Goal: Information Seeking & Learning: Check status

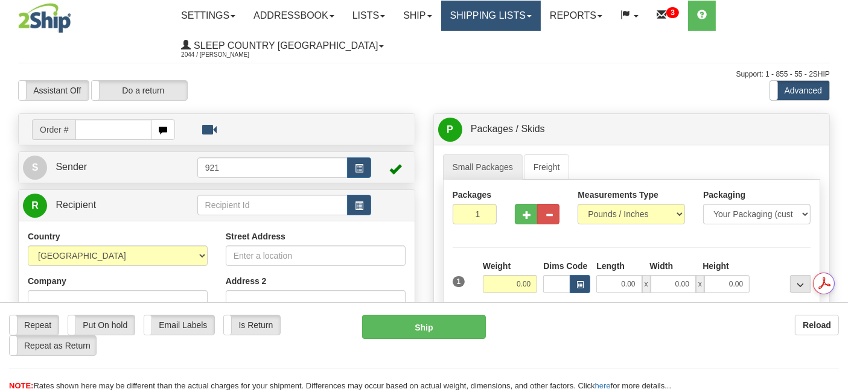
click at [484, 14] on link "Shipping lists" at bounding box center [491, 16] width 100 height 30
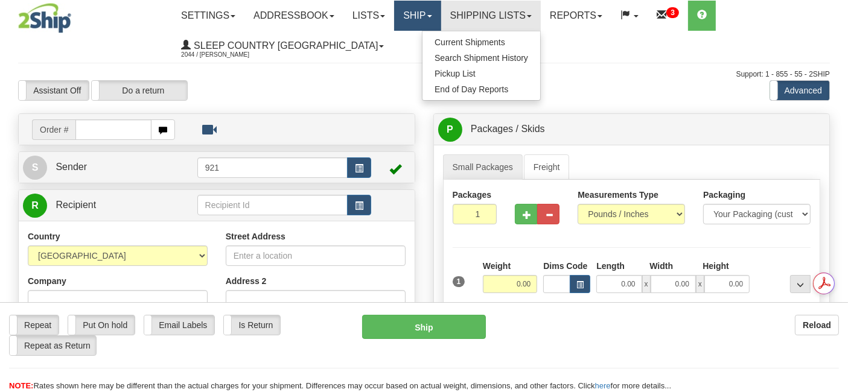
click at [425, 13] on link "Ship" at bounding box center [417, 16] width 46 height 30
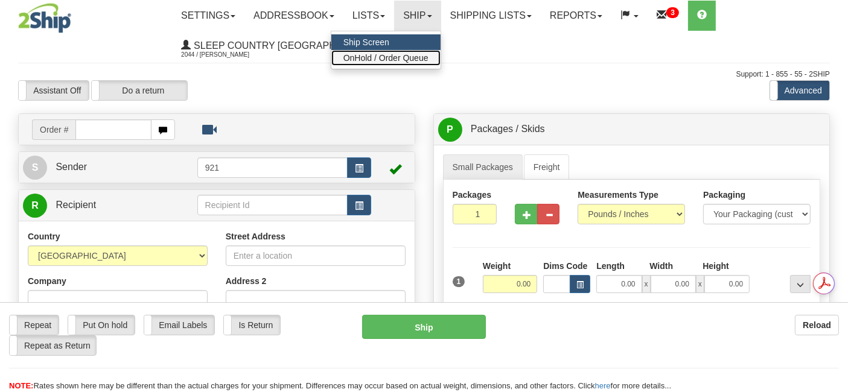
click at [422, 55] on span "OnHold / Order Queue" at bounding box center [385, 58] width 85 height 10
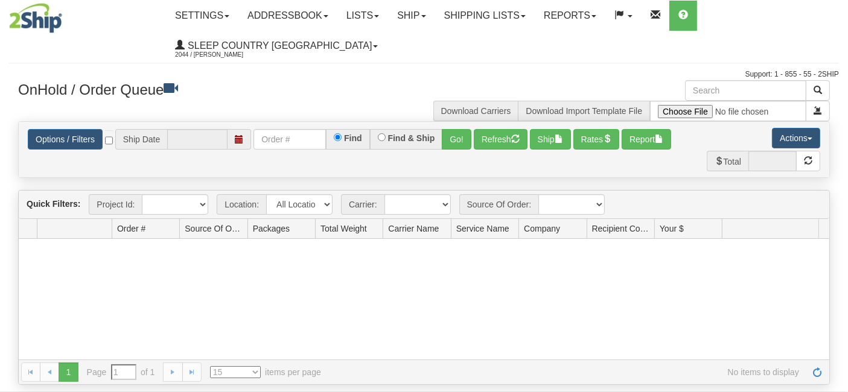
type input "[DATE]"
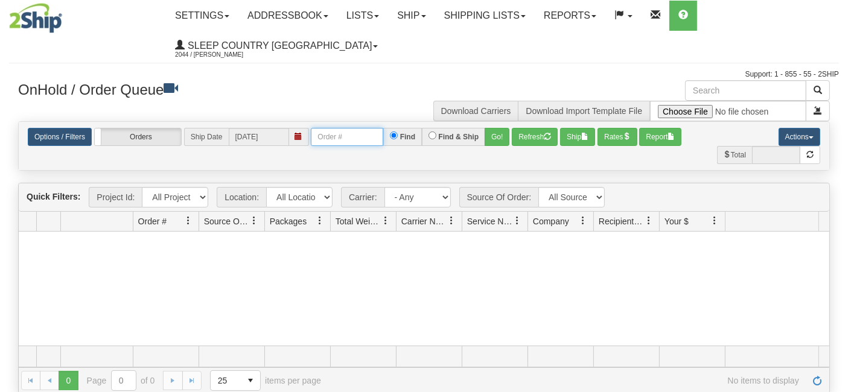
click at [349, 138] on input "text" at bounding box center [347, 137] width 72 height 18
click at [68, 135] on link "Options / Filters" at bounding box center [60, 137] width 64 height 18
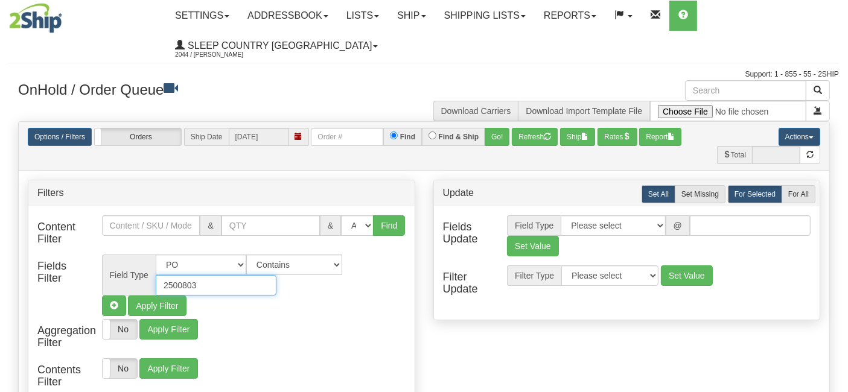
drag, startPoint x: 204, startPoint y: 282, endPoint x: 121, endPoint y: 270, distance: 84.1
click at [121, 270] on div "Field Type All Contact Person Company Country Country & State/Province City Zip…" at bounding box center [253, 275] width 303 height 41
paste input "10765"
type input "2510765"
click at [390, 222] on button "Find" at bounding box center [389, 225] width 32 height 21
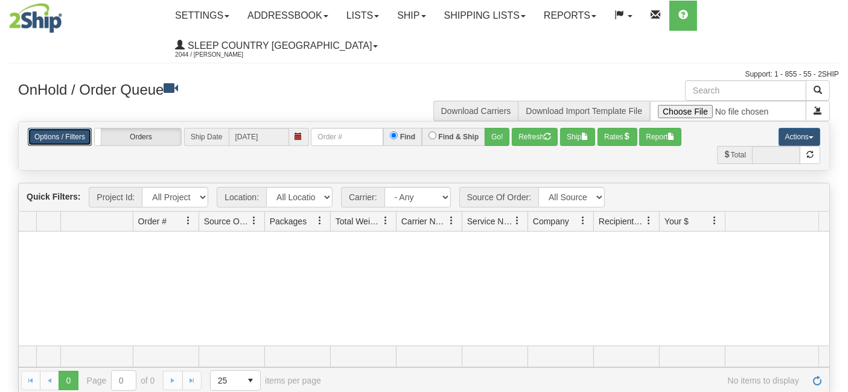
click at [48, 133] on link "Options / Filters" at bounding box center [60, 137] width 64 height 18
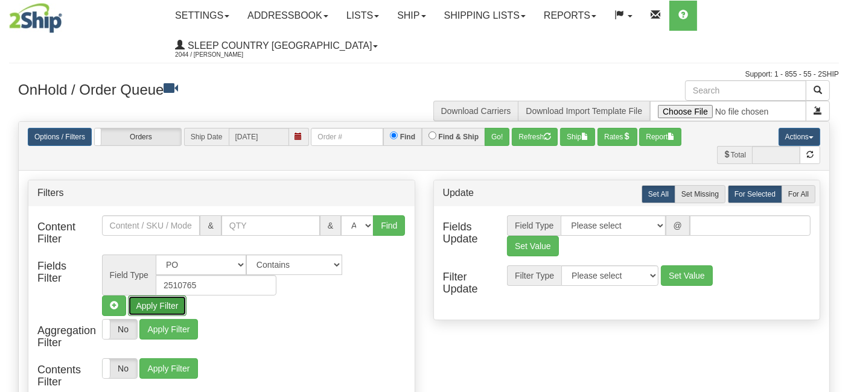
click at [160, 302] on button "Apply Filter" at bounding box center [157, 306] width 58 height 21
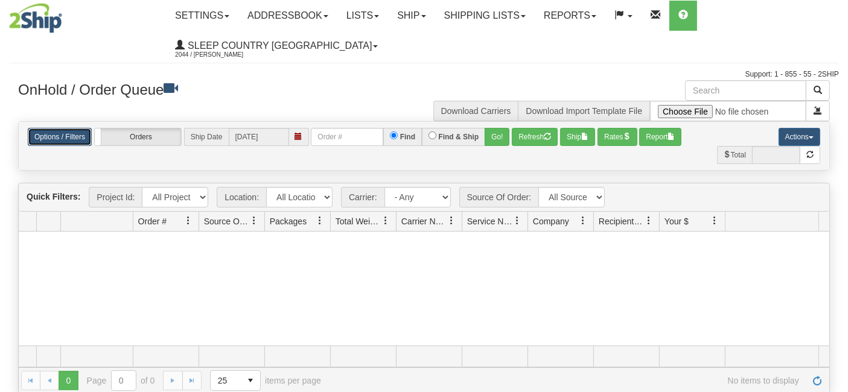
click at [67, 136] on link "Options / Filters" at bounding box center [60, 137] width 64 height 18
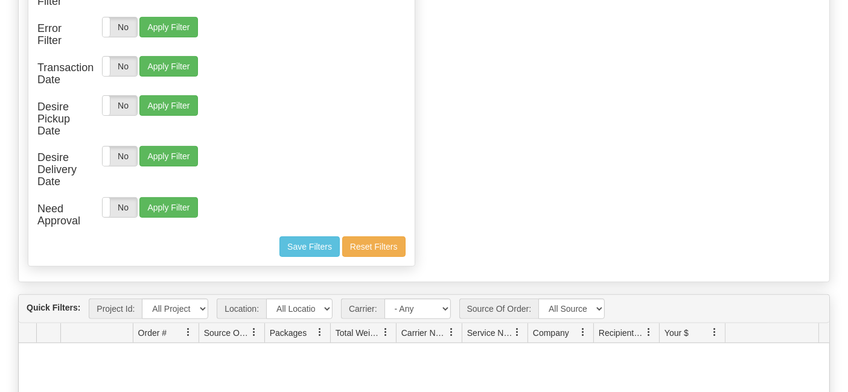
scroll to position [402, 0]
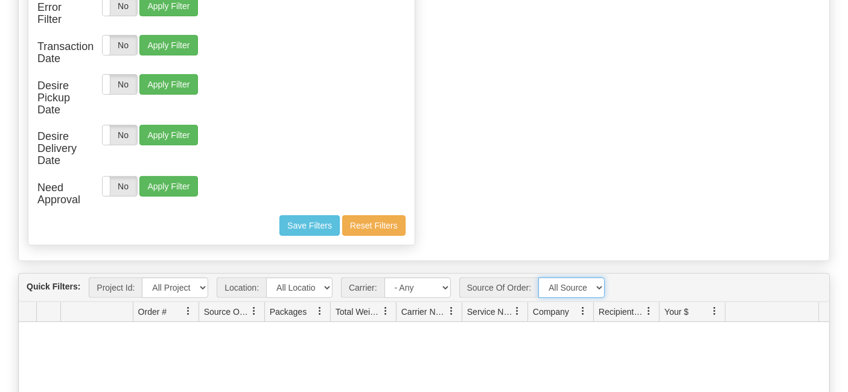
click at [589, 283] on select "All Sources API Manual" at bounding box center [571, 287] width 66 height 21
select select "API"
click at [538, 277] on select "All Sources API Manual" at bounding box center [571, 287] width 66 height 21
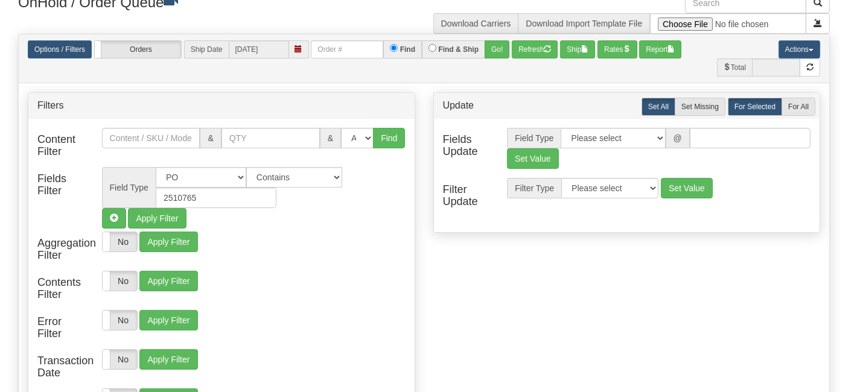
scroll to position [67, 0]
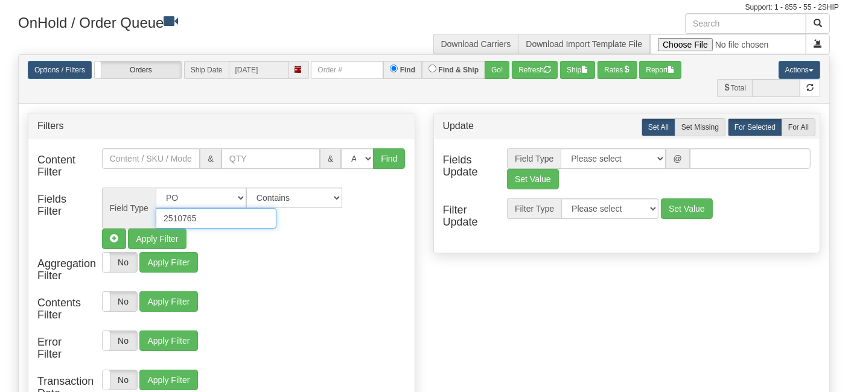
drag, startPoint x: 212, startPoint y: 213, endPoint x: 134, endPoint y: 210, distance: 77.9
click at [134, 210] on div "Field Type All Contact Person Company Country Country & State/Province City Zip…" at bounding box center [253, 208] width 303 height 41
click at [386, 156] on button "Find" at bounding box center [389, 158] width 32 height 21
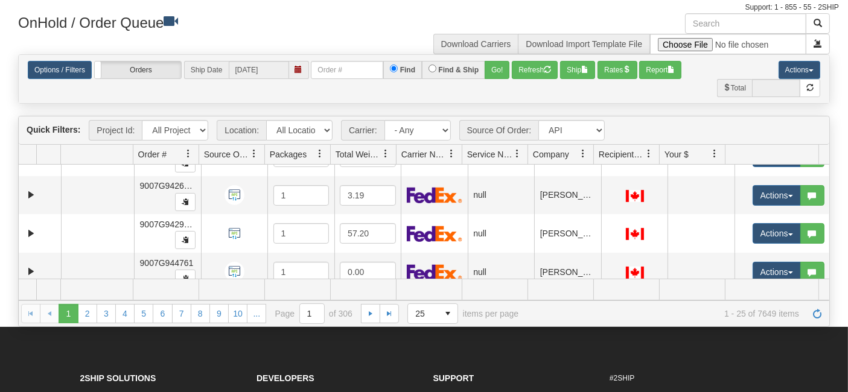
scroll to position [434, 0]
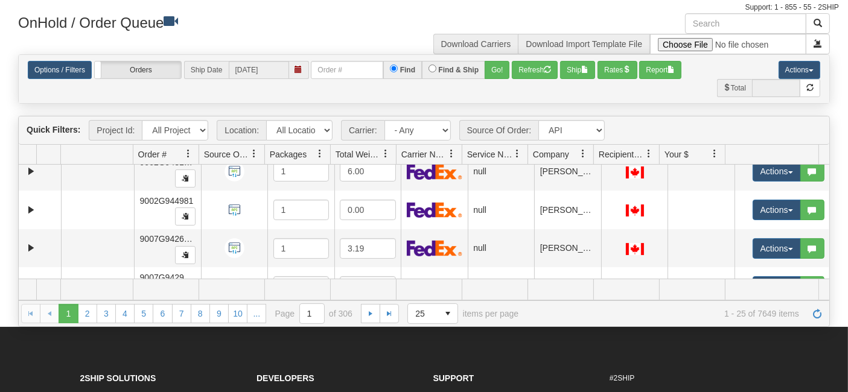
click at [187, 151] on span at bounding box center [188, 154] width 10 height 10
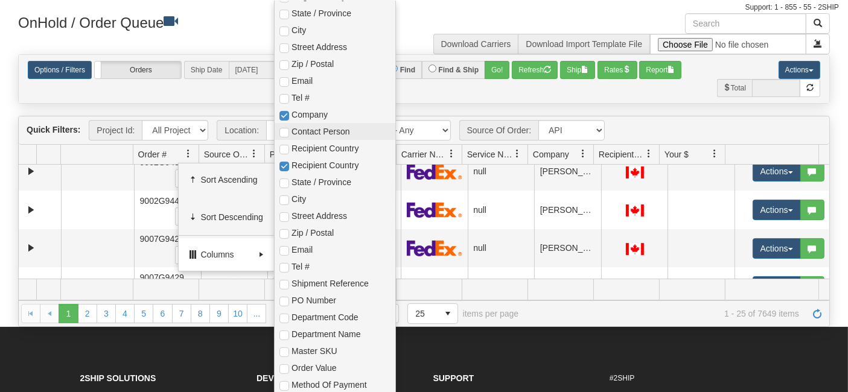
scroll to position [335, 0]
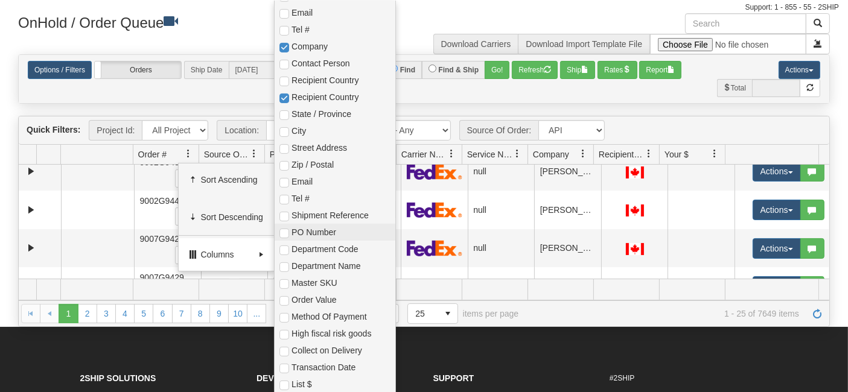
click at [311, 229] on span "PO Number" at bounding box center [340, 232] width 98 height 12
checkbox input "true"
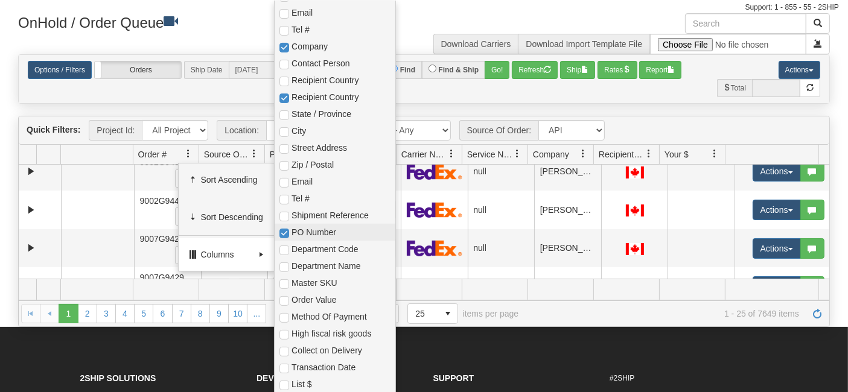
checkbox input "true"
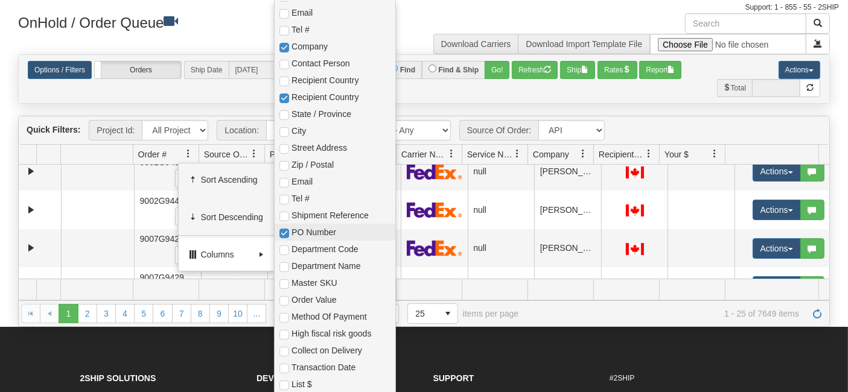
checkbox input "true"
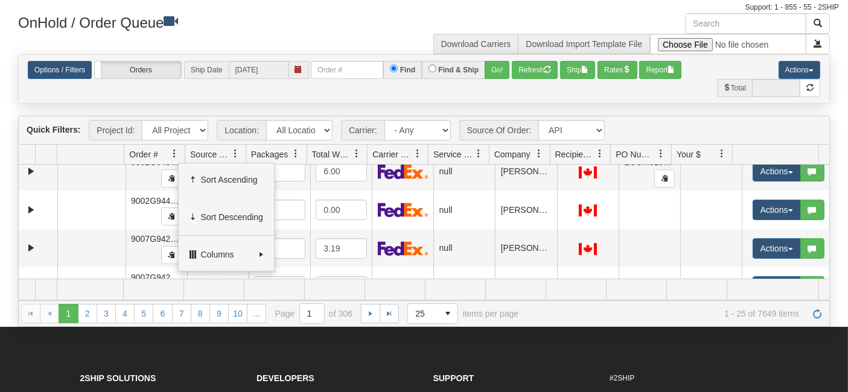
click at [660, 153] on span at bounding box center [661, 154] width 10 height 10
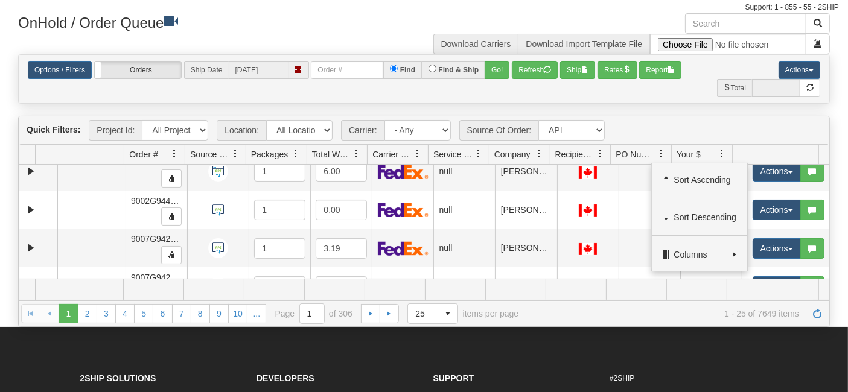
click at [648, 153] on span "PO Number" at bounding box center [635, 154] width 40 height 12
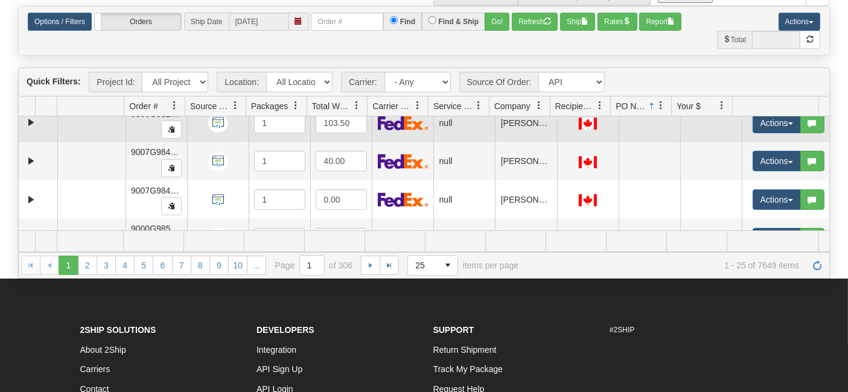
scroll to position [702, 0]
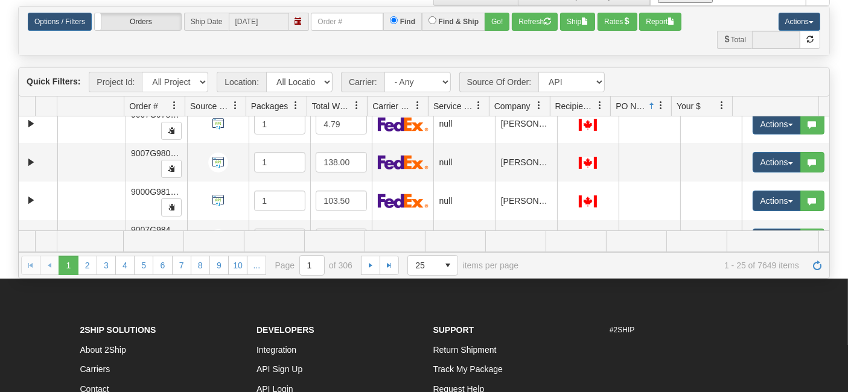
click at [654, 101] on link at bounding box center [660, 105] width 21 height 21
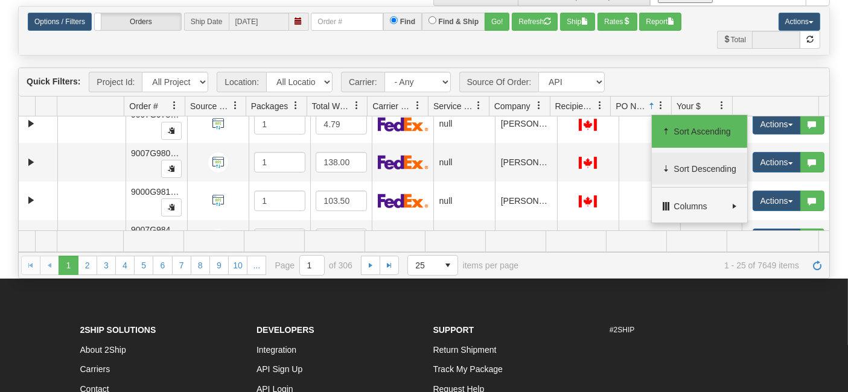
click at [695, 168] on span "Sort Descending" at bounding box center [704, 169] width 63 height 12
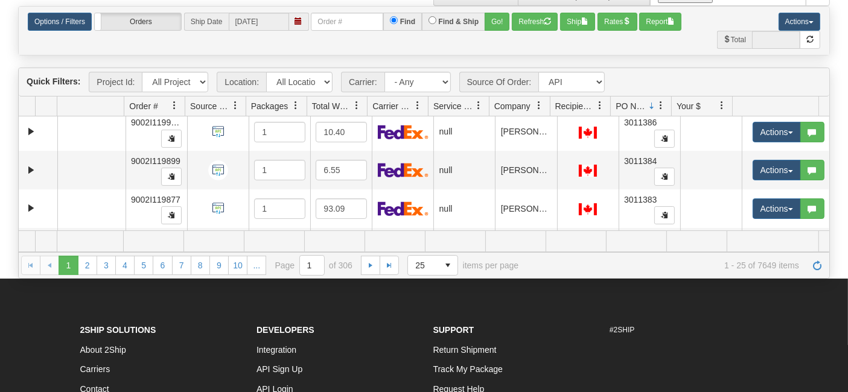
scroll to position [699, 0]
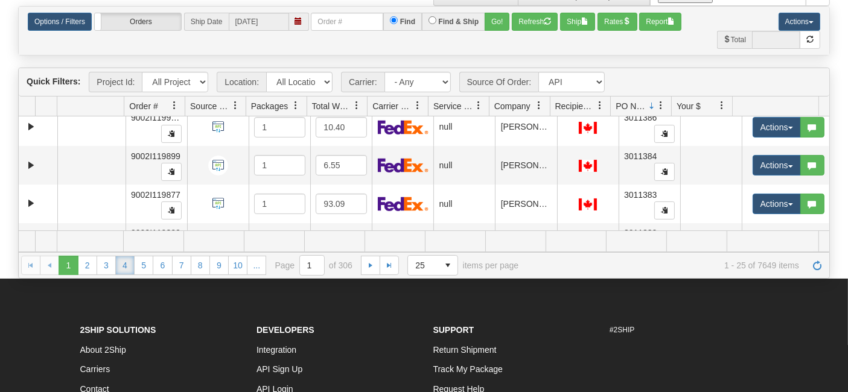
click at [125, 264] on link "4" at bounding box center [124, 265] width 19 height 19
click at [162, 264] on link "6" at bounding box center [162, 265] width 19 height 19
click at [239, 264] on link "10" at bounding box center [237, 265] width 19 height 19
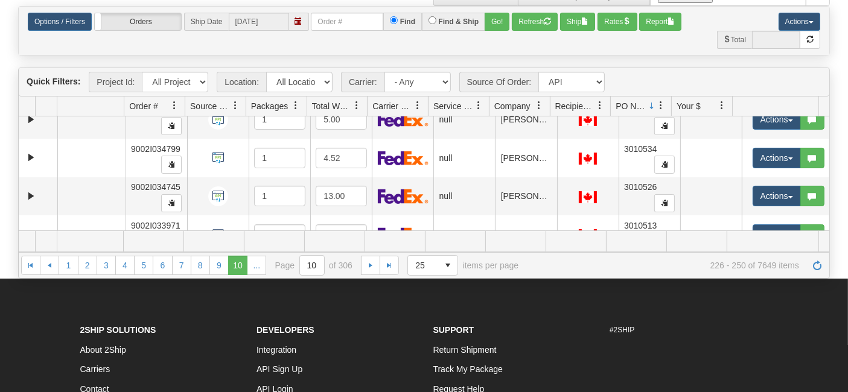
scroll to position [766, 0]
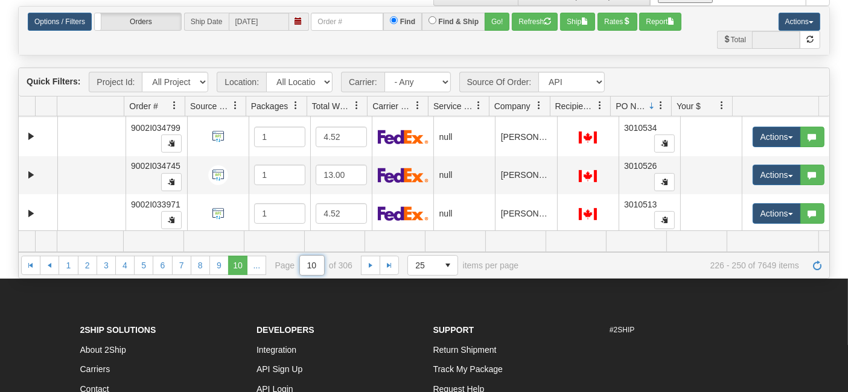
drag, startPoint x: 314, startPoint y: 261, endPoint x: 300, endPoint y: 261, distance: 13.9
click at [300, 261] on input "10" at bounding box center [312, 265] width 24 height 19
type input "30"
drag, startPoint x: 324, startPoint y: 259, endPoint x: 335, endPoint y: 261, distance: 11.0
click at [335, 261] on input "30" at bounding box center [331, 265] width 24 height 19
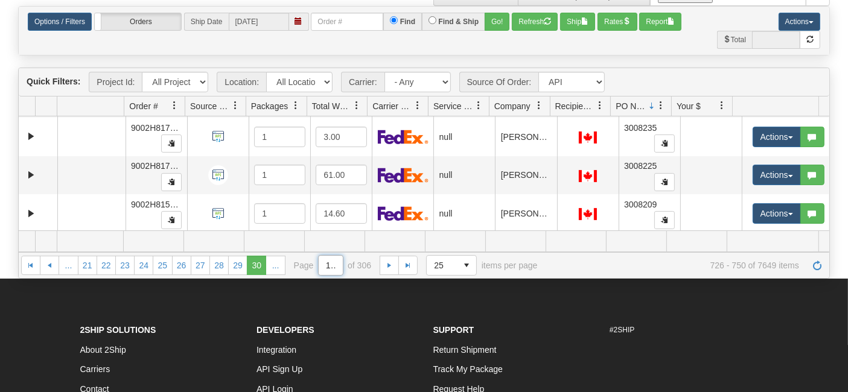
scroll to position [0, 4]
type input "120"
click at [355, 259] on input "120" at bounding box center [361, 265] width 24 height 19
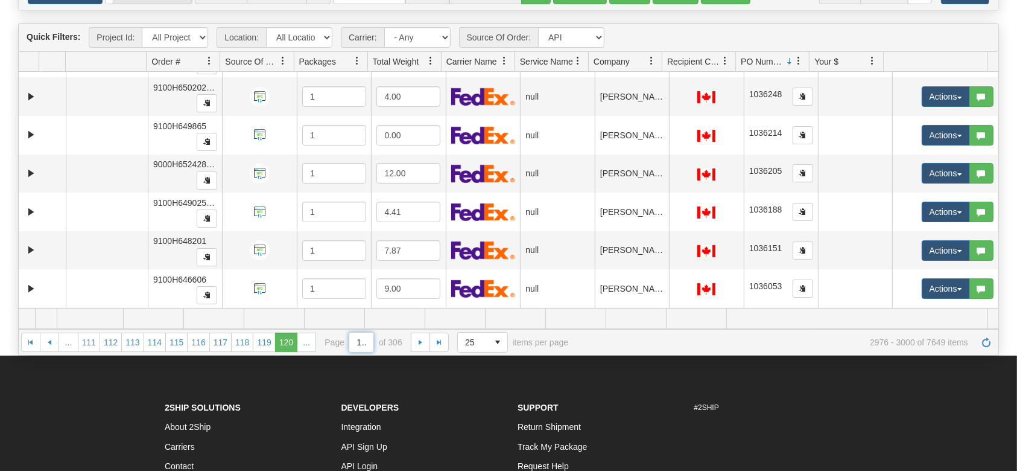
scroll to position [720, 0]
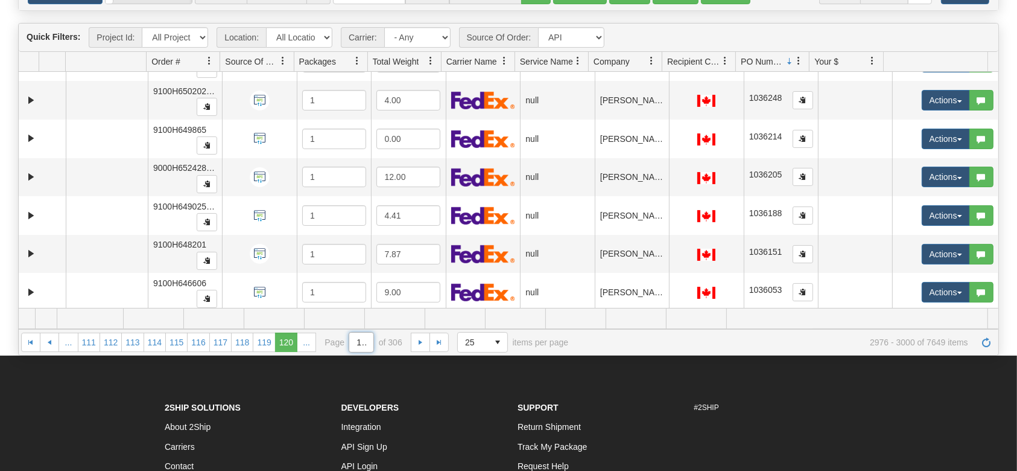
drag, startPoint x: 357, startPoint y: 343, endPoint x: 344, endPoint y: 343, distance: 12.7
click at [349, 343] on input "120" at bounding box center [361, 341] width 24 height 19
type input "120"
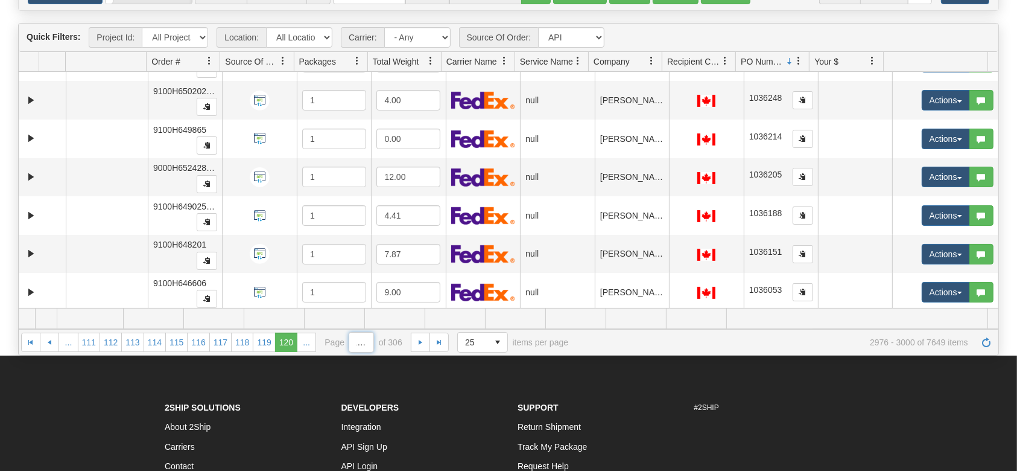
drag, startPoint x: 350, startPoint y: 337, endPoint x: 369, endPoint y: 340, distance: 19.5
click at [369, 340] on span "Page 120 of 306" at bounding box center [363, 342] width 77 height 21
type input "60"
drag, startPoint x: 328, startPoint y: 340, endPoint x: 320, endPoint y: 340, distance: 7.8
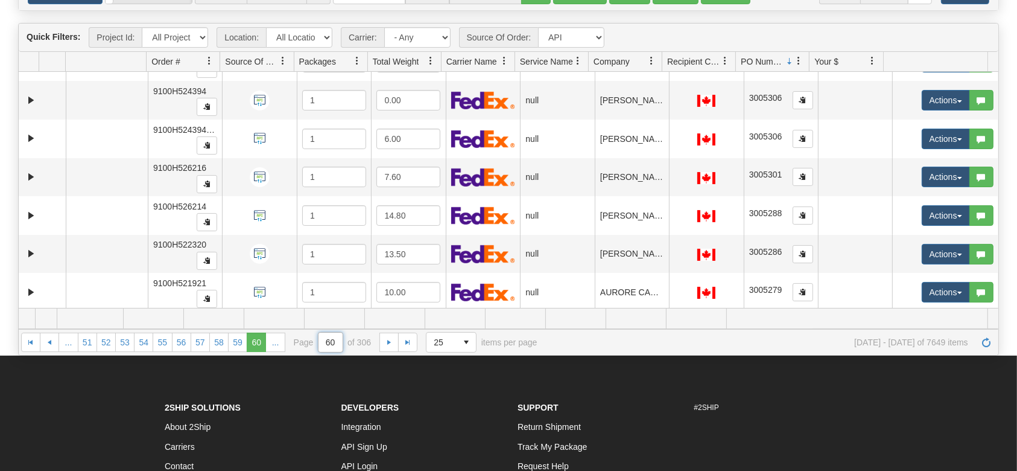
click at [320, 340] on input "60" at bounding box center [331, 341] width 24 height 19
type input "90"
click at [326, 342] on input "90" at bounding box center [331, 341] width 24 height 19
type input "70"
drag, startPoint x: 329, startPoint y: 340, endPoint x: 317, endPoint y: 338, distance: 12.2
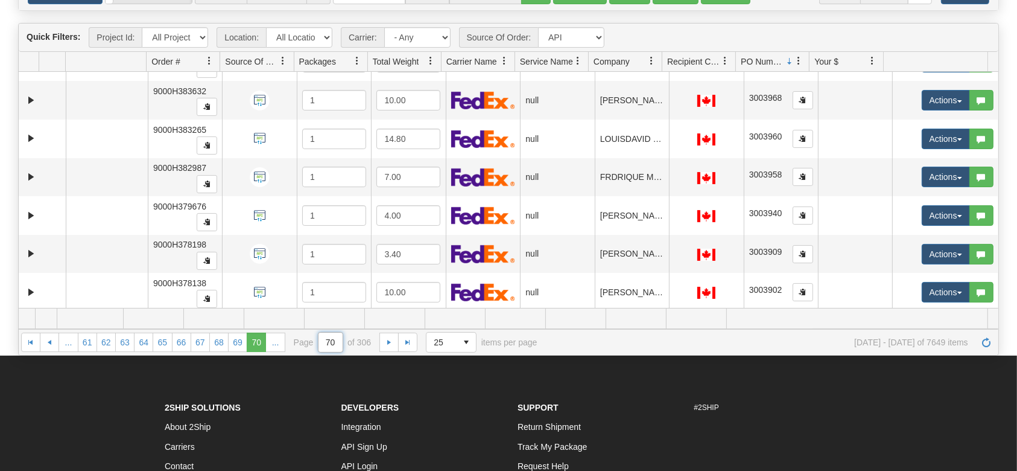
click at [318, 338] on span "70" at bounding box center [330, 342] width 25 height 21
type input "80"
drag, startPoint x: 334, startPoint y: 340, endPoint x: 320, endPoint y: 339, distance: 13.9
click at [320, 339] on input "80" at bounding box center [331, 341] width 24 height 19
type input "88"
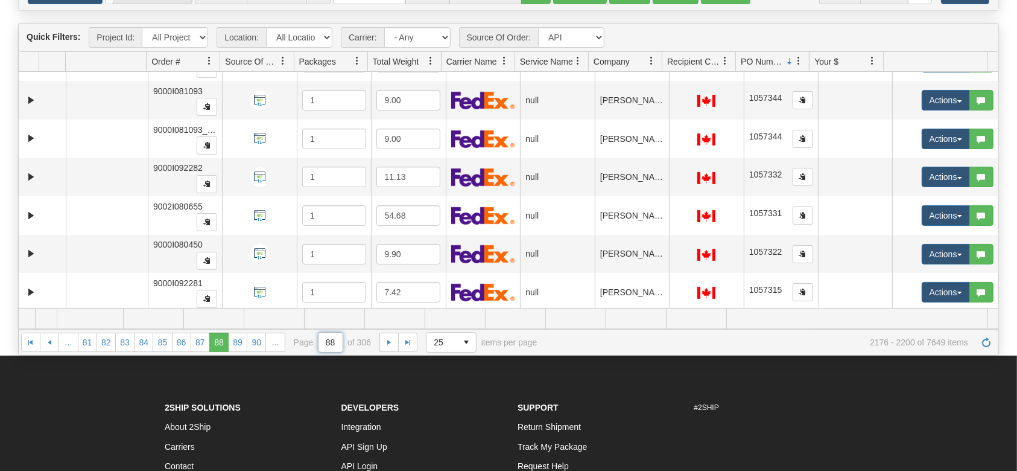
click at [334, 340] on input "88" at bounding box center [331, 341] width 24 height 19
type input "84"
drag, startPoint x: 329, startPoint y: 341, endPoint x: 335, endPoint y: 340, distance: 6.1
click at [335, 340] on input "84" at bounding box center [331, 341] width 24 height 19
type input "83"
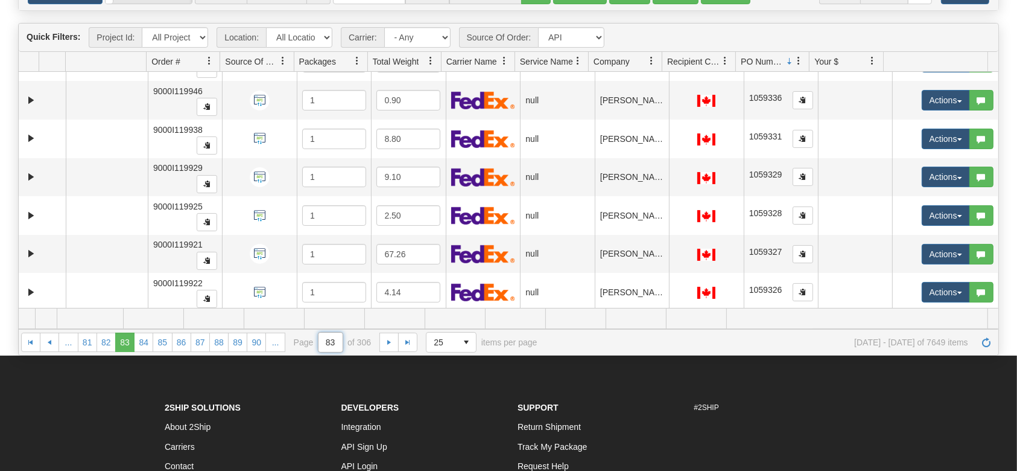
drag, startPoint x: 328, startPoint y: 341, endPoint x: 336, endPoint y: 340, distance: 7.9
click at [336, 340] on input "83" at bounding box center [331, 341] width 24 height 19
type input "82"
drag, startPoint x: 328, startPoint y: 341, endPoint x: 338, endPoint y: 340, distance: 9.7
click at [338, 340] on input "82" at bounding box center [331, 341] width 24 height 19
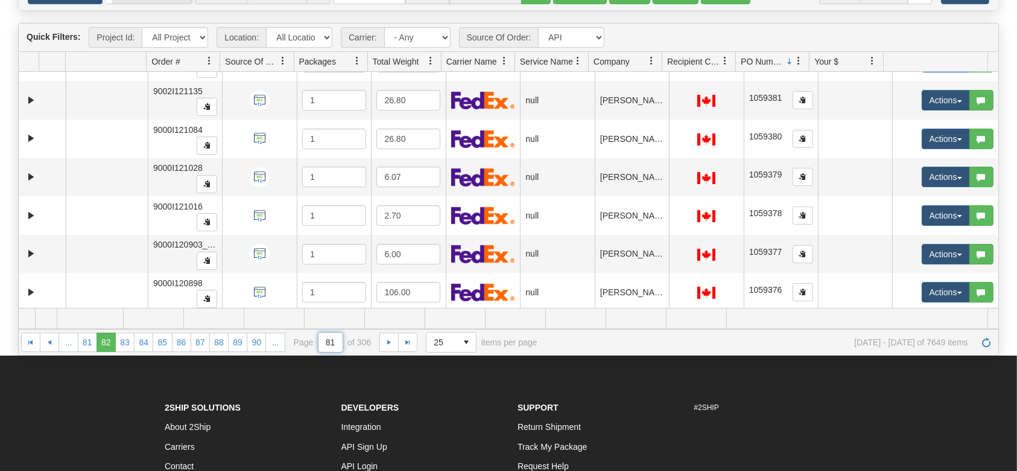
type input "81"
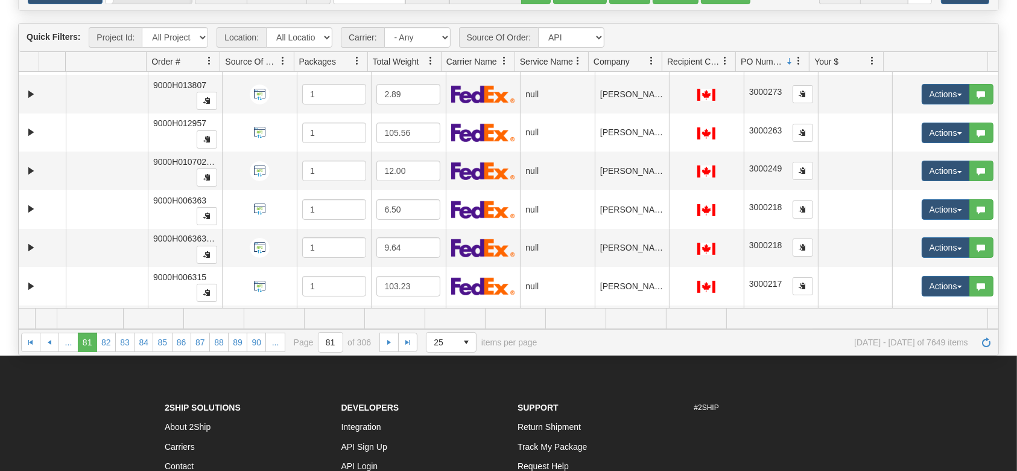
scroll to position [720, 0]
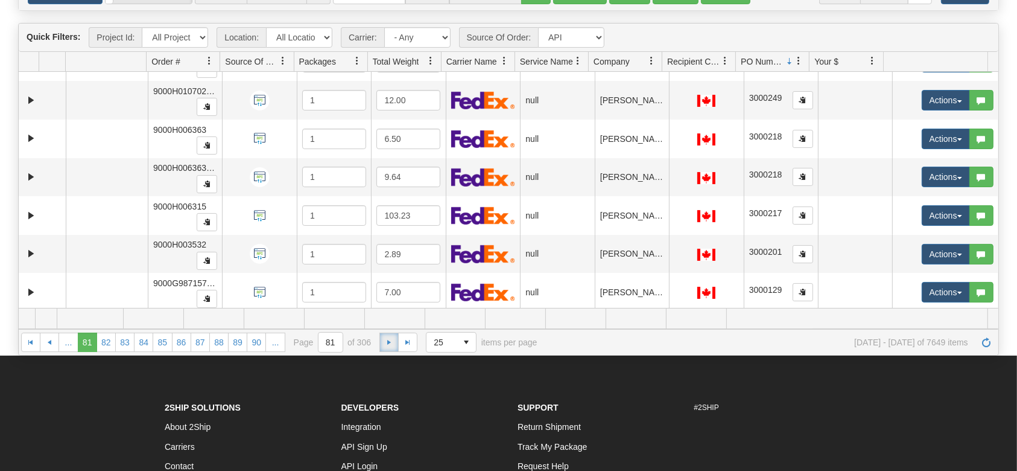
click at [385, 340] on span "Go to the next page" at bounding box center [389, 342] width 10 height 10
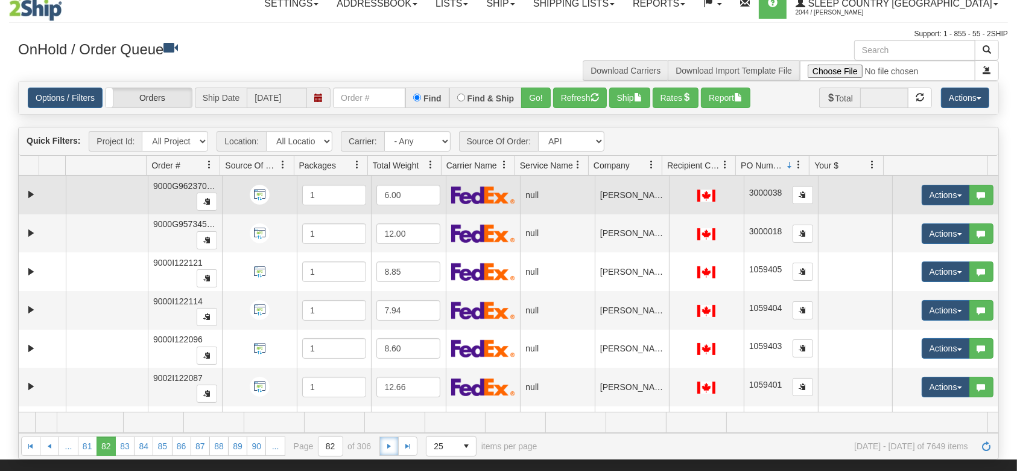
scroll to position [0, 0]
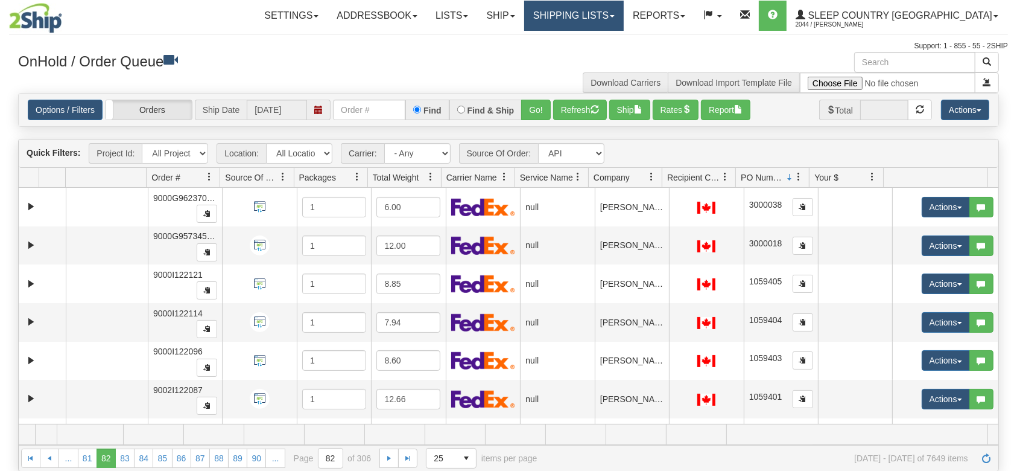
click at [615, 8] on link "Shipping lists" at bounding box center [574, 16] width 100 height 30
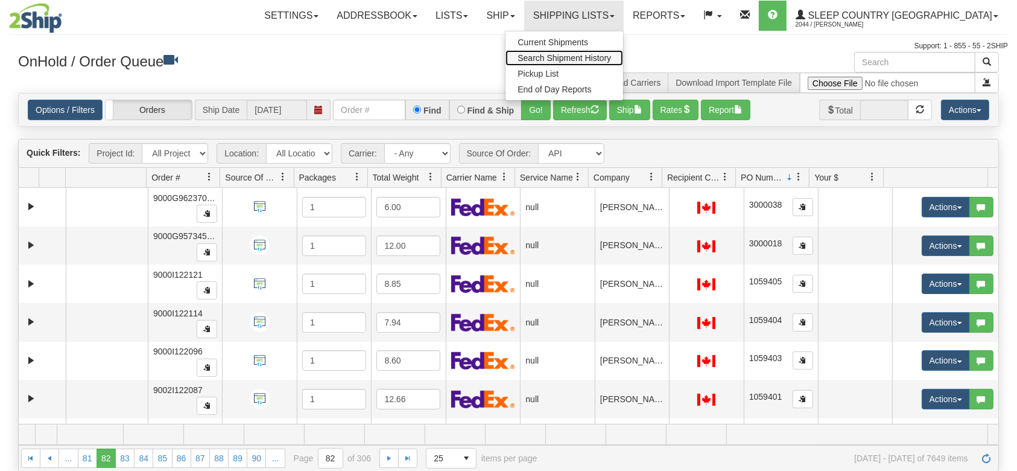
click at [611, 55] on span "Search Shipment History" at bounding box center [564, 58] width 93 height 10
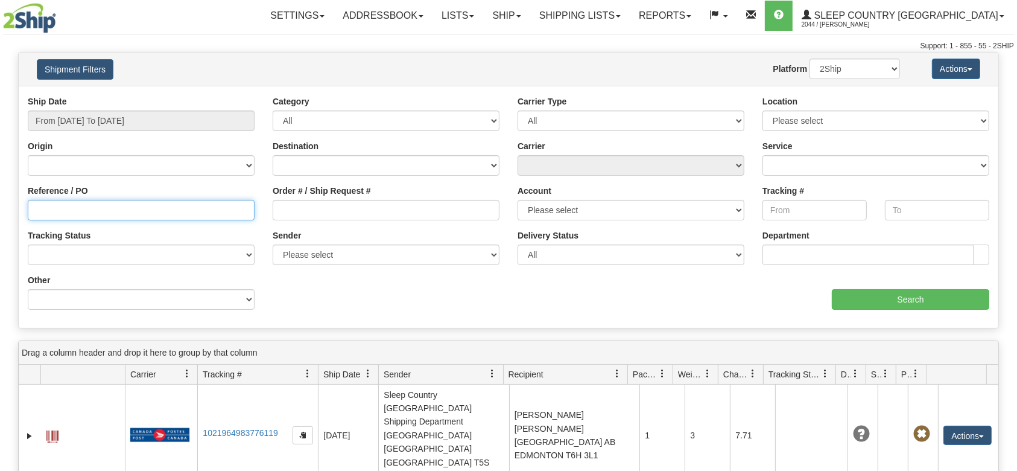
click at [139, 208] on input "Reference / PO" at bounding box center [141, 210] width 227 height 21
paste input "2510765"
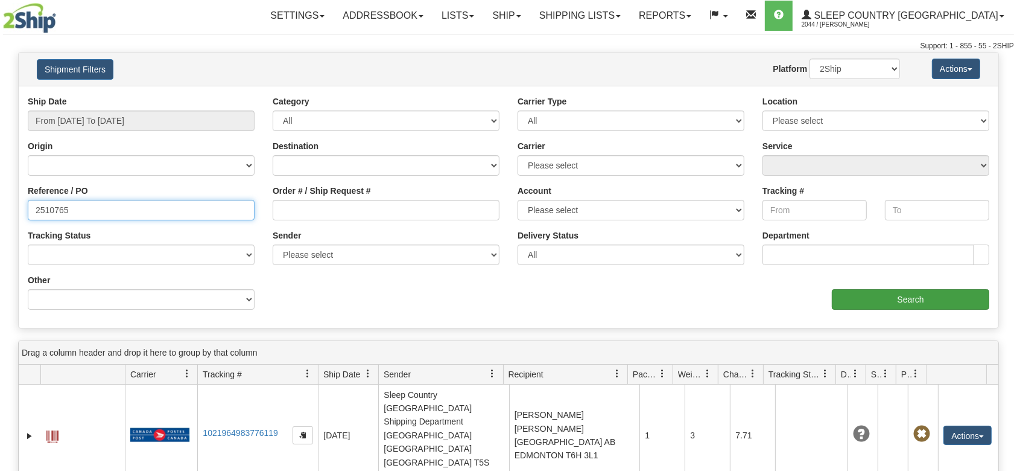
type input "2510765"
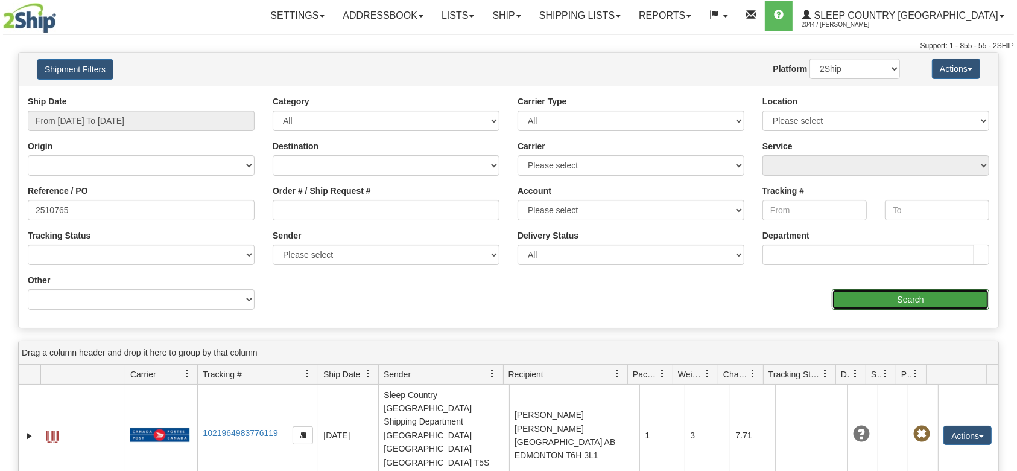
drag, startPoint x: 905, startPoint y: 303, endPoint x: 449, endPoint y: 271, distance: 457.8
click at [449, 271] on div "Ship Date From 09/23/2025 To 09/24/2025 Category All Inbound Outbound Carrier T…" at bounding box center [509, 206] width 980 height 223
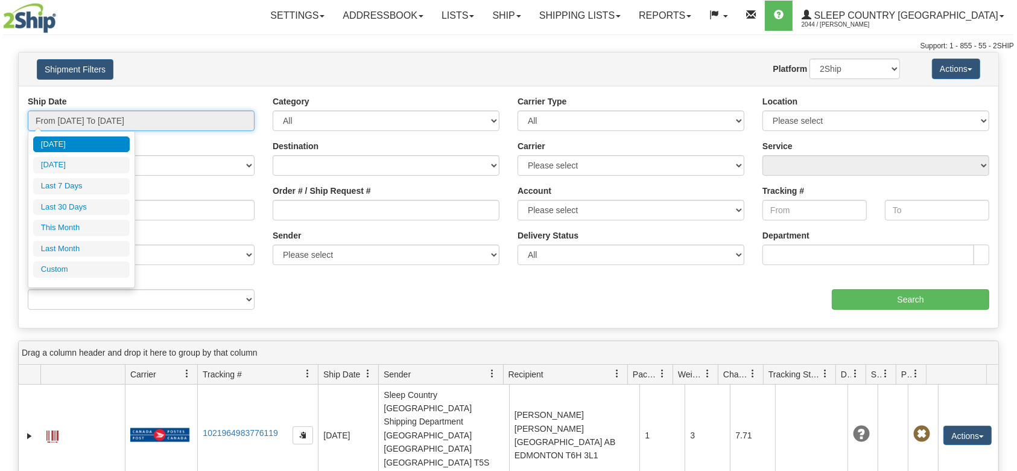
click at [155, 115] on input "From 09/23/2025 To 09/24/2025" at bounding box center [141, 120] width 227 height 21
click at [94, 203] on li "Last 30 Days" at bounding box center [81, 207] width 97 height 16
type input "From 08/26/2025 To 09/24/2025"
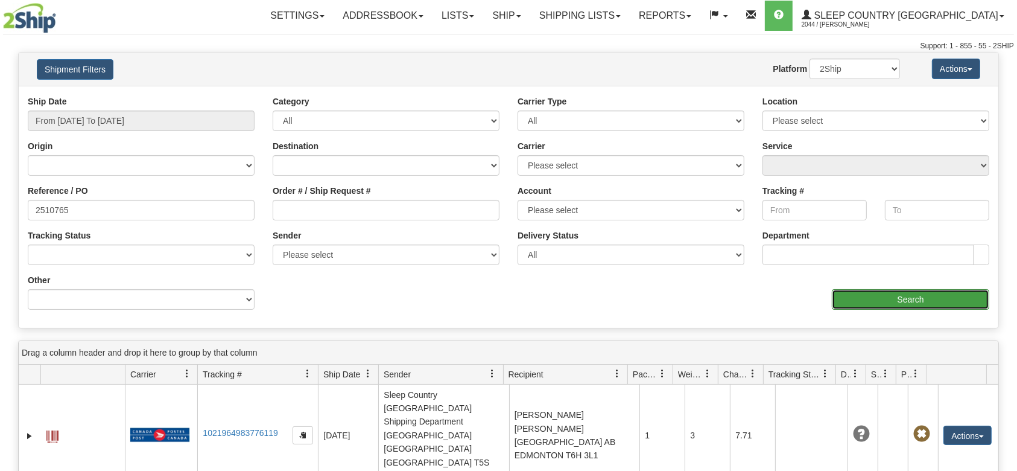
click at [922, 303] on input "Search" at bounding box center [910, 299] width 157 height 21
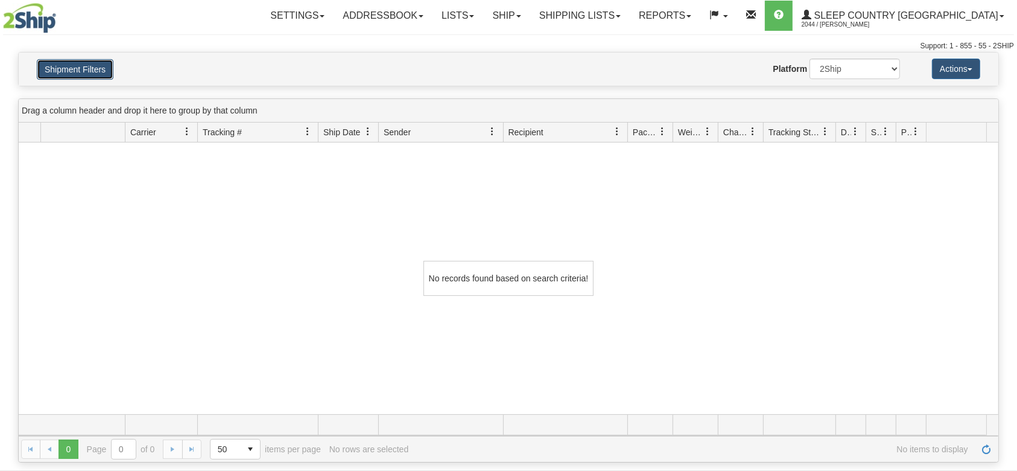
click at [86, 65] on button "Shipment Filters" at bounding box center [75, 69] width 77 height 21
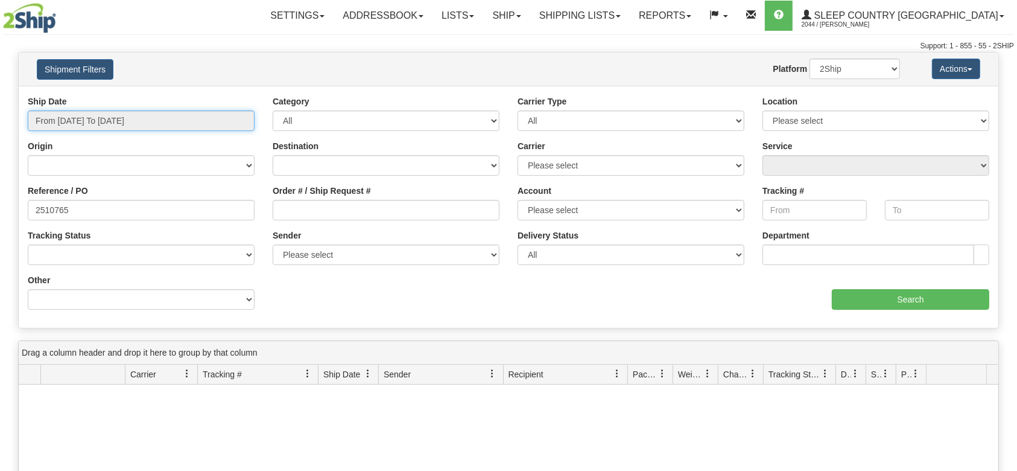
click at [86, 116] on input "From 08/26/2025 To 09/24/2025" at bounding box center [141, 120] width 227 height 21
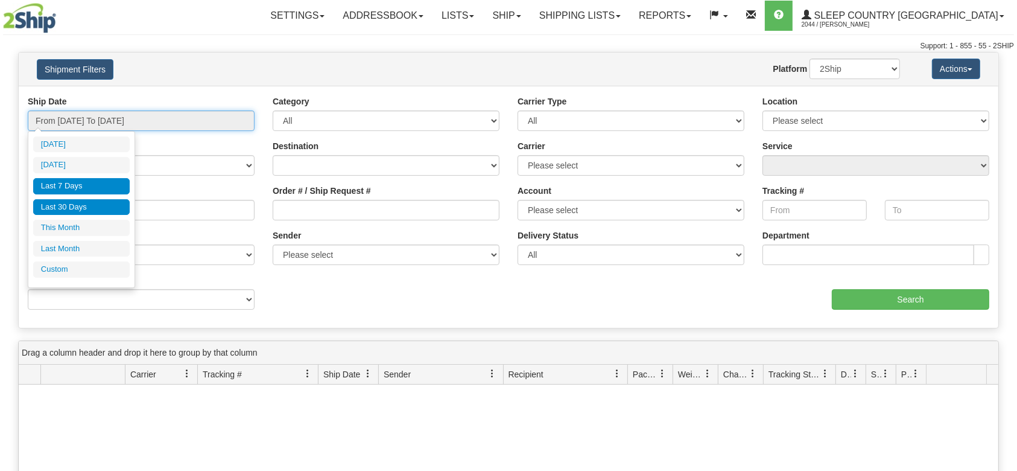
type input "09/23/2025"
type input "09/18/2025"
type input "[DATE]"
type input "09/01/2025"
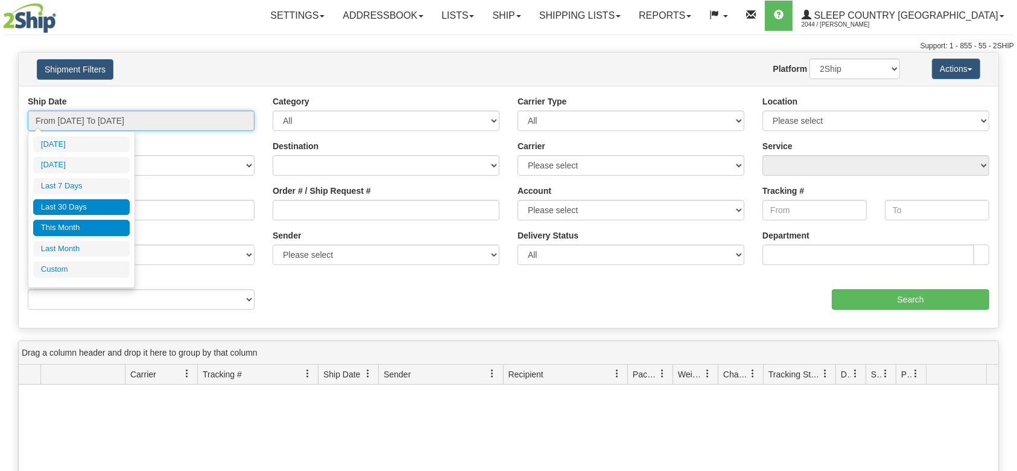
type input "09/30/2025"
type input "08/26/2025"
type input "[DATE]"
type input "08/01/2025"
type input "08/31/2025"
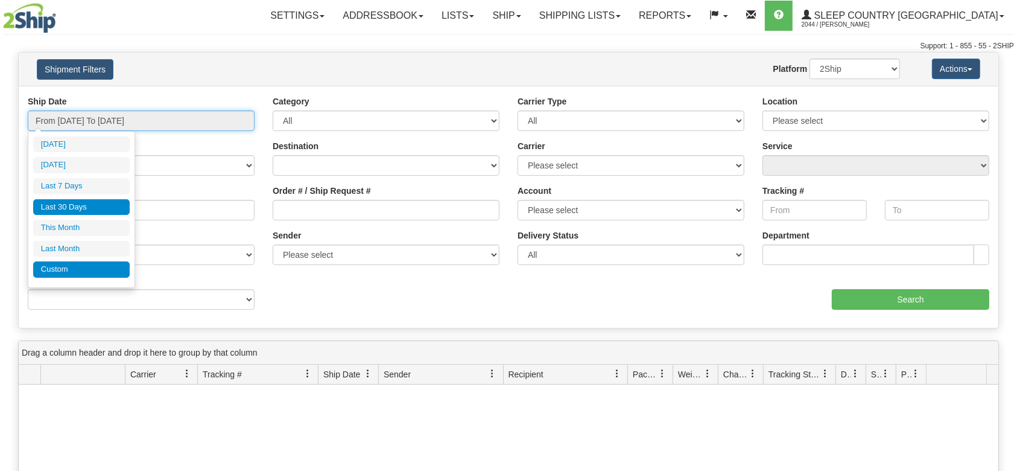
type input "08/26/2025"
type input "[DATE]"
click at [75, 268] on li "Custom" at bounding box center [81, 269] width 97 height 16
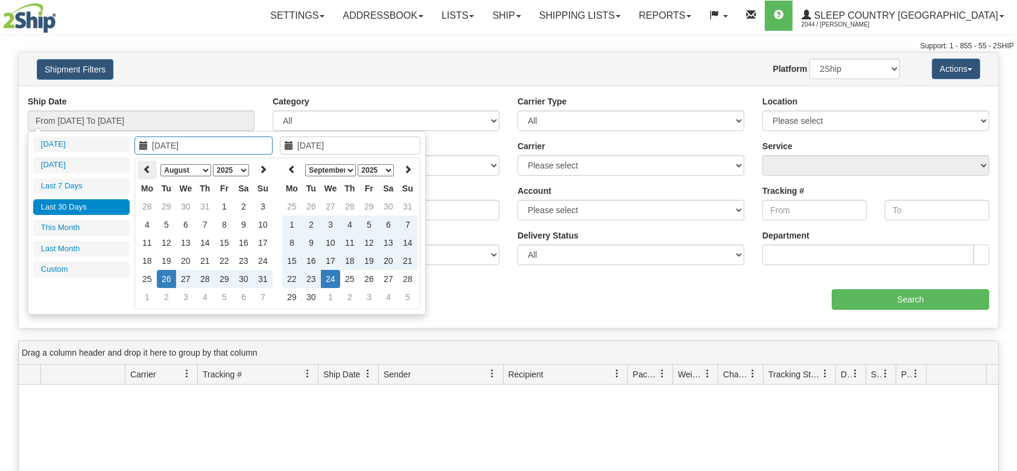
click at [145, 166] on icon at bounding box center [147, 169] width 8 height 8
click at [145, 167] on icon at bounding box center [147, 169] width 8 height 8
click at [268, 166] on th at bounding box center [262, 169] width 19 height 19
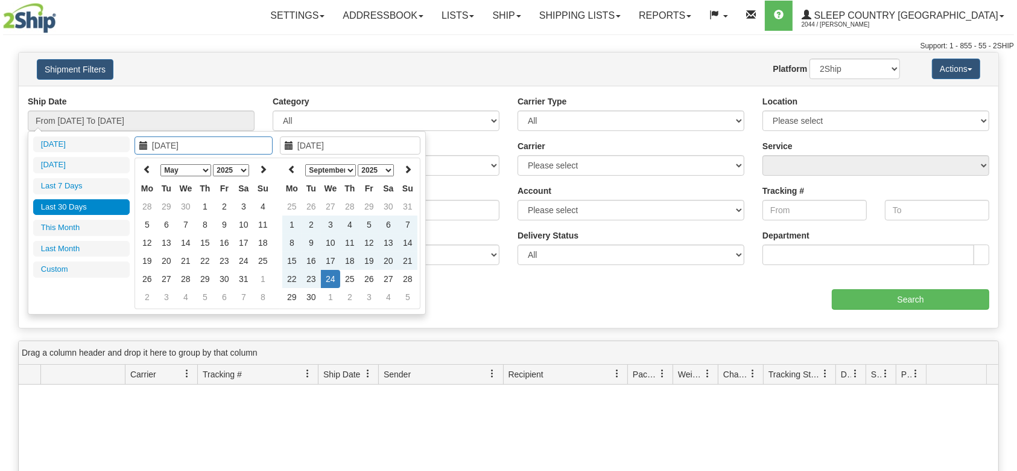
click at [268, 166] on th at bounding box center [262, 169] width 19 height 19
type input "06/01/2025"
click at [265, 204] on td "1" at bounding box center [262, 206] width 19 height 18
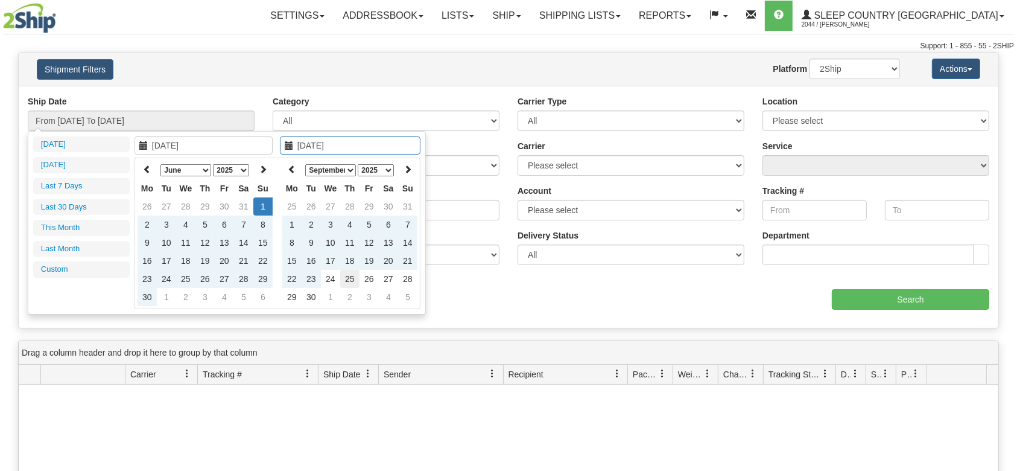
type input "09/25/2025"
click at [351, 277] on td "25" at bounding box center [349, 279] width 19 height 18
type input "From 06/01/2025 To 09/25/2025"
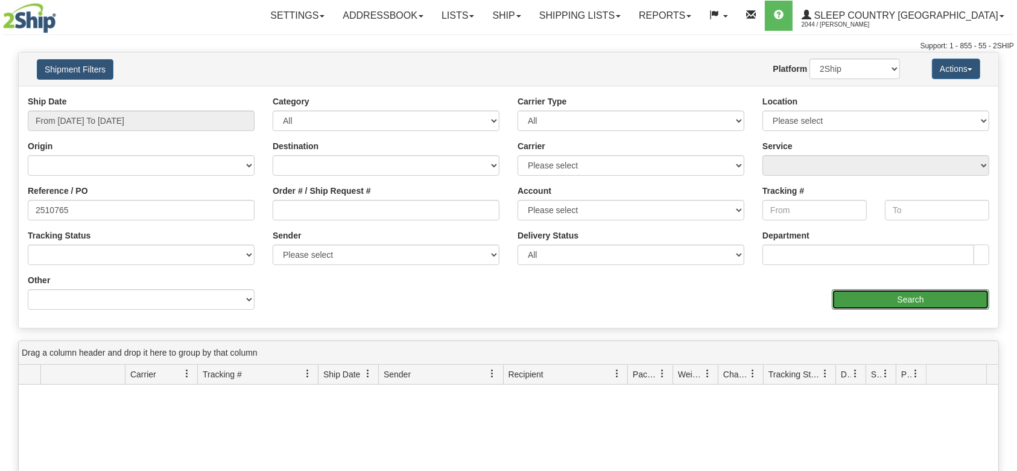
click at [901, 300] on input "Search" at bounding box center [910, 299] width 157 height 21
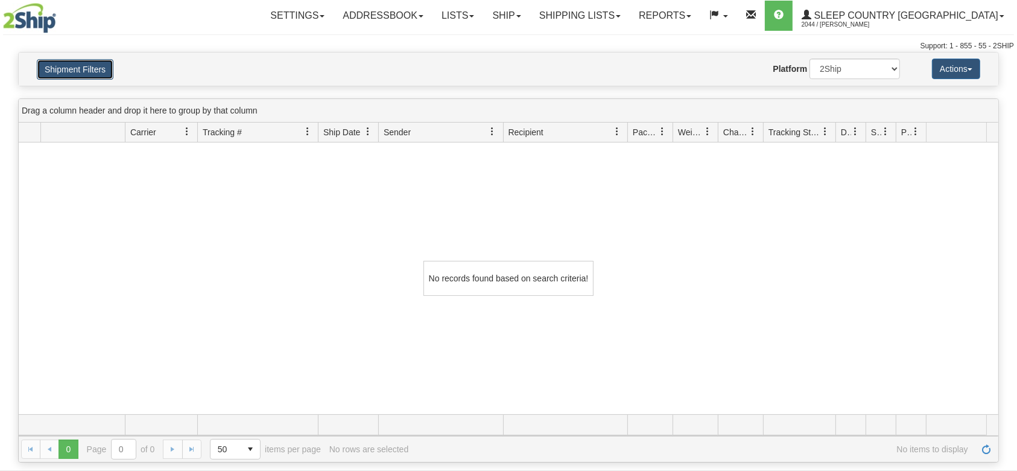
click at [96, 66] on button "Shipment Filters" at bounding box center [75, 69] width 77 height 21
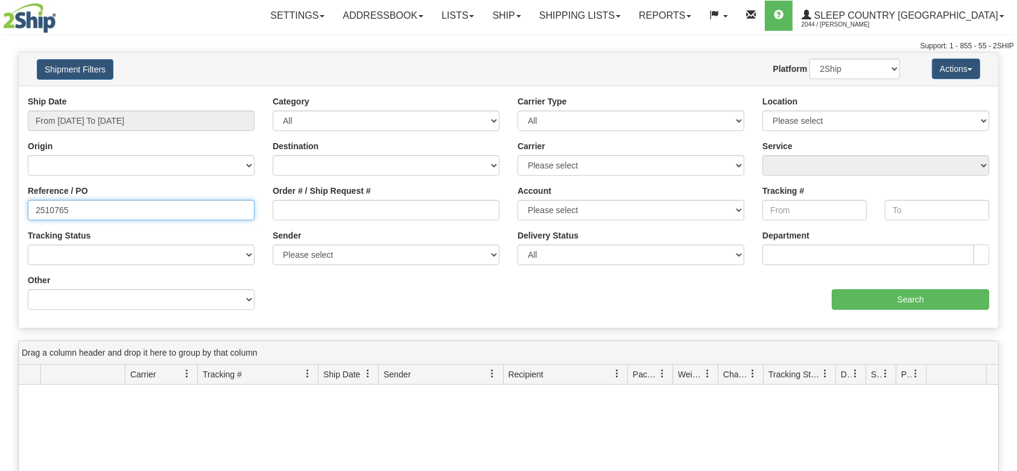
drag, startPoint x: 95, startPoint y: 209, endPoint x: 0, endPoint y: 206, distance: 95.3
click at [0, 206] on div "Please wait... × Confirm Delete Delete Cancel × Confirm Delete Yes No Cancel × …" at bounding box center [508, 378] width 1017 height 652
paste input "05857"
type input "2505857"
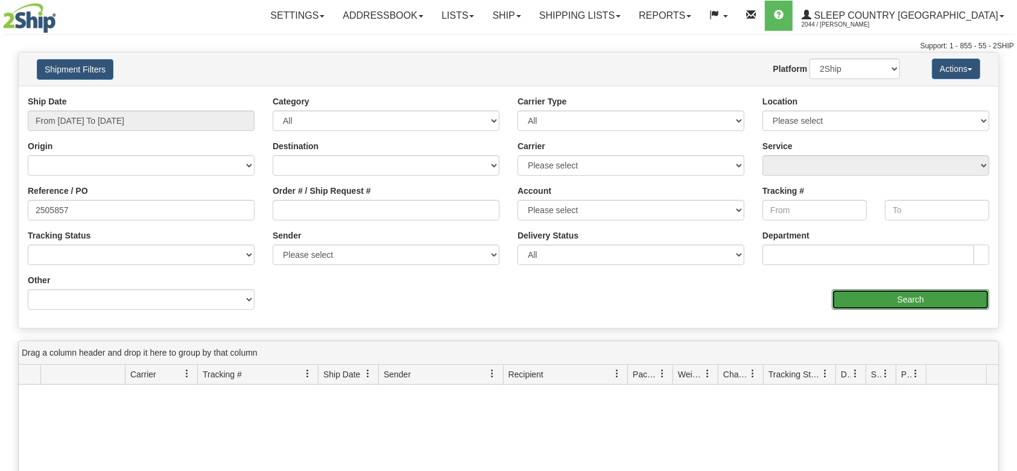
click at [936, 293] on input "Search" at bounding box center [910, 299] width 157 height 21
